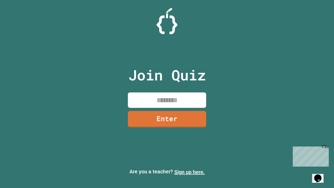
click at [189, 172] on link "Sign up here." at bounding box center [189, 172] width 31 height 6
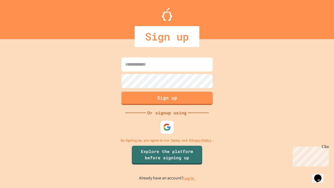
click at [189, 178] on link "Log in." at bounding box center [189, 177] width 12 height 5
